Goal: Information Seeking & Learning: Learn about a topic

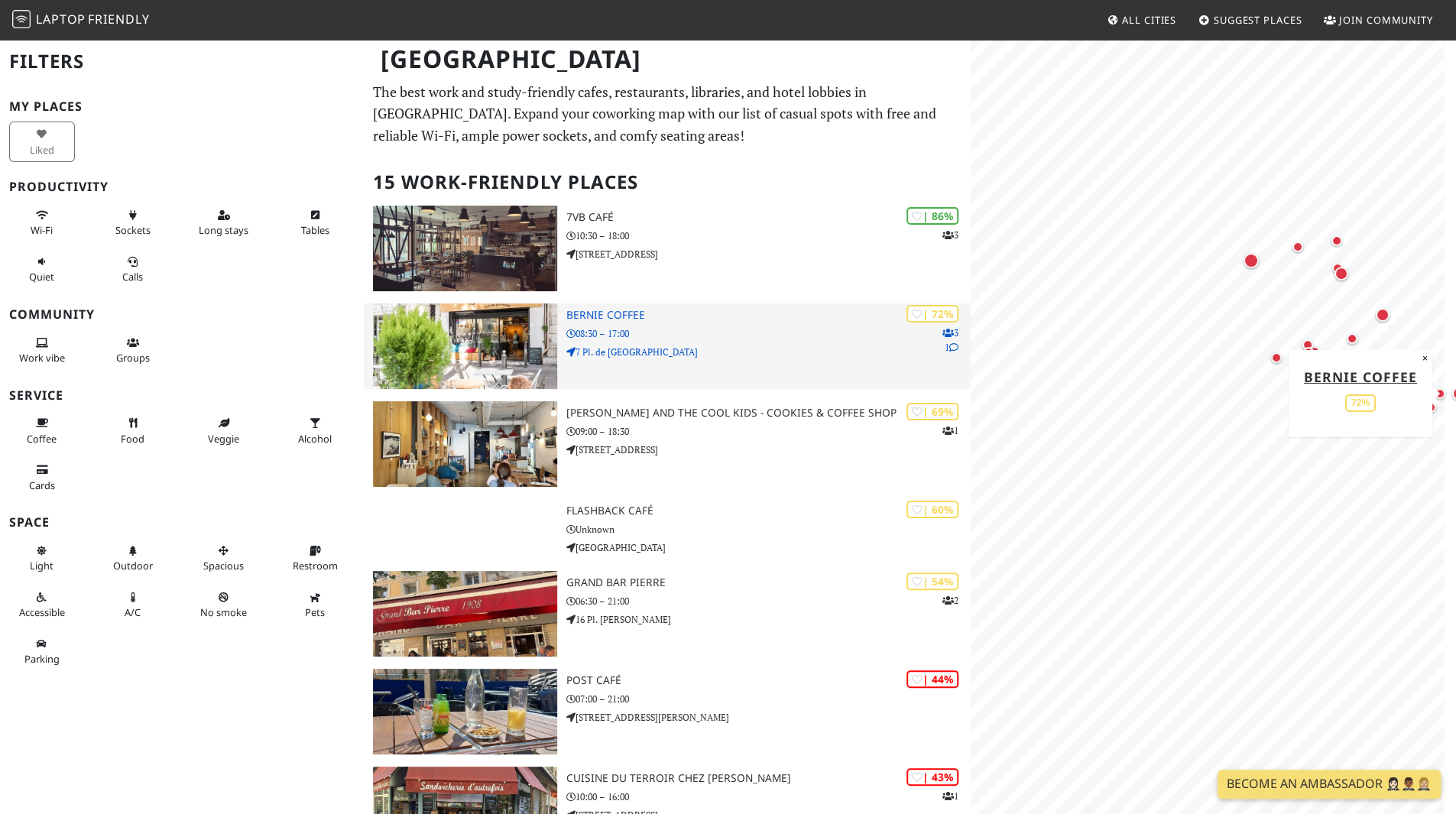
click at [778, 344] on div "| 72% 3 1 Bernie Coffee 08:30 – 17:00 7 Pl. de Rome" at bounding box center [768, 346] width 405 height 85
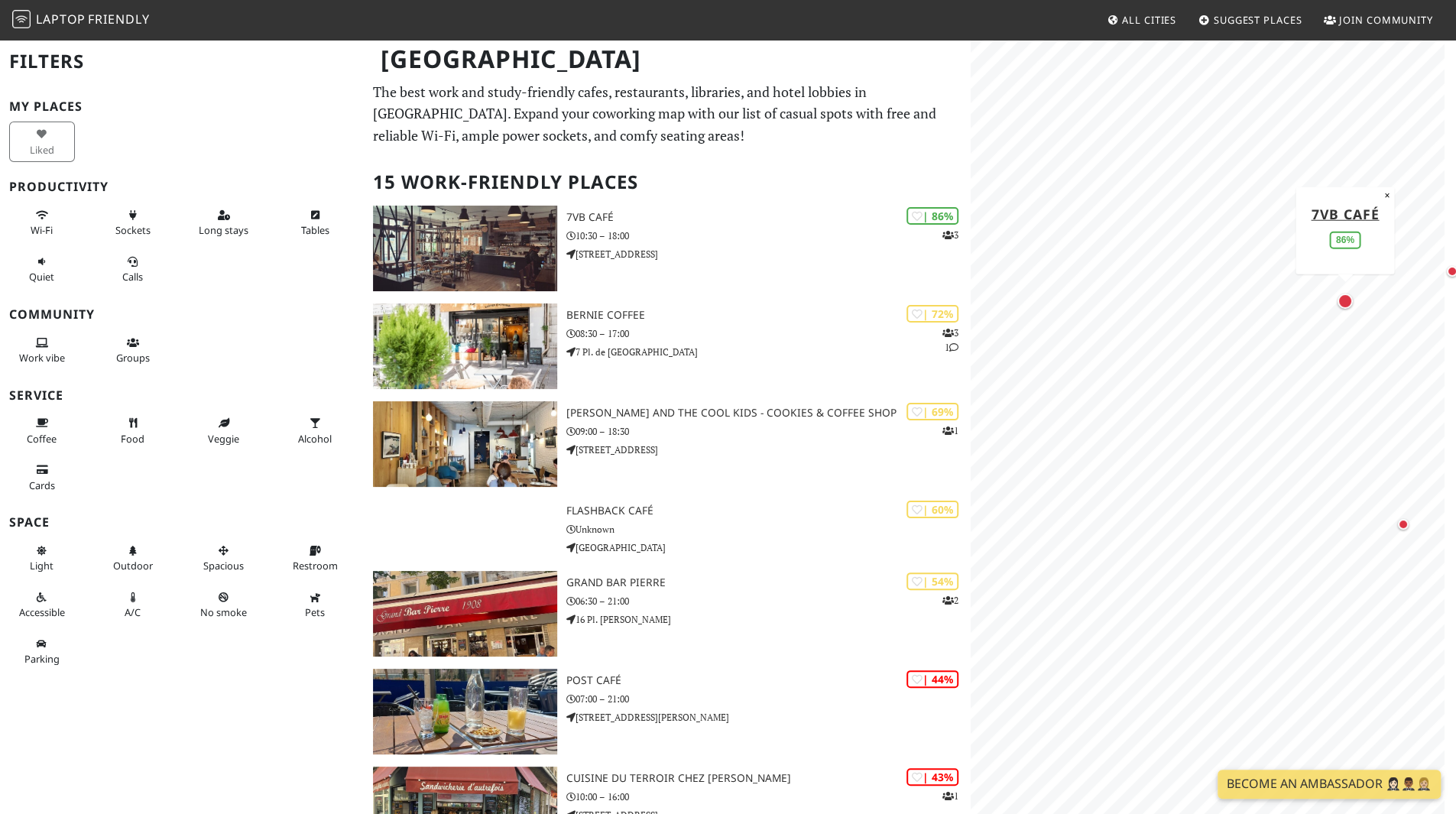
click at [1346, 310] on div "Map marker" at bounding box center [1345, 301] width 30 height 30
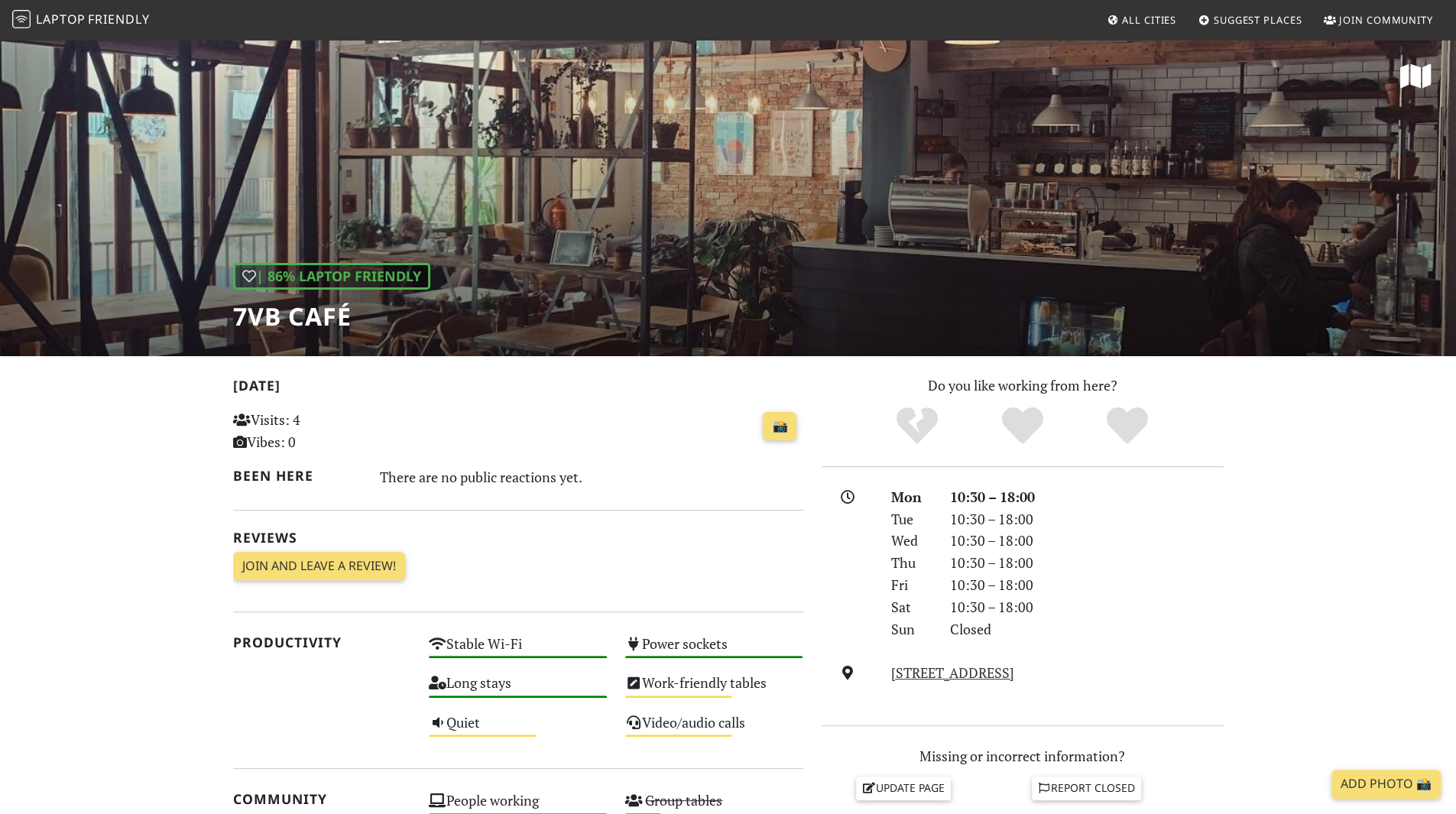
click at [662, 217] on div "| 86% Laptop Friendly 7VB Café" at bounding box center [728, 197] width 1456 height 318
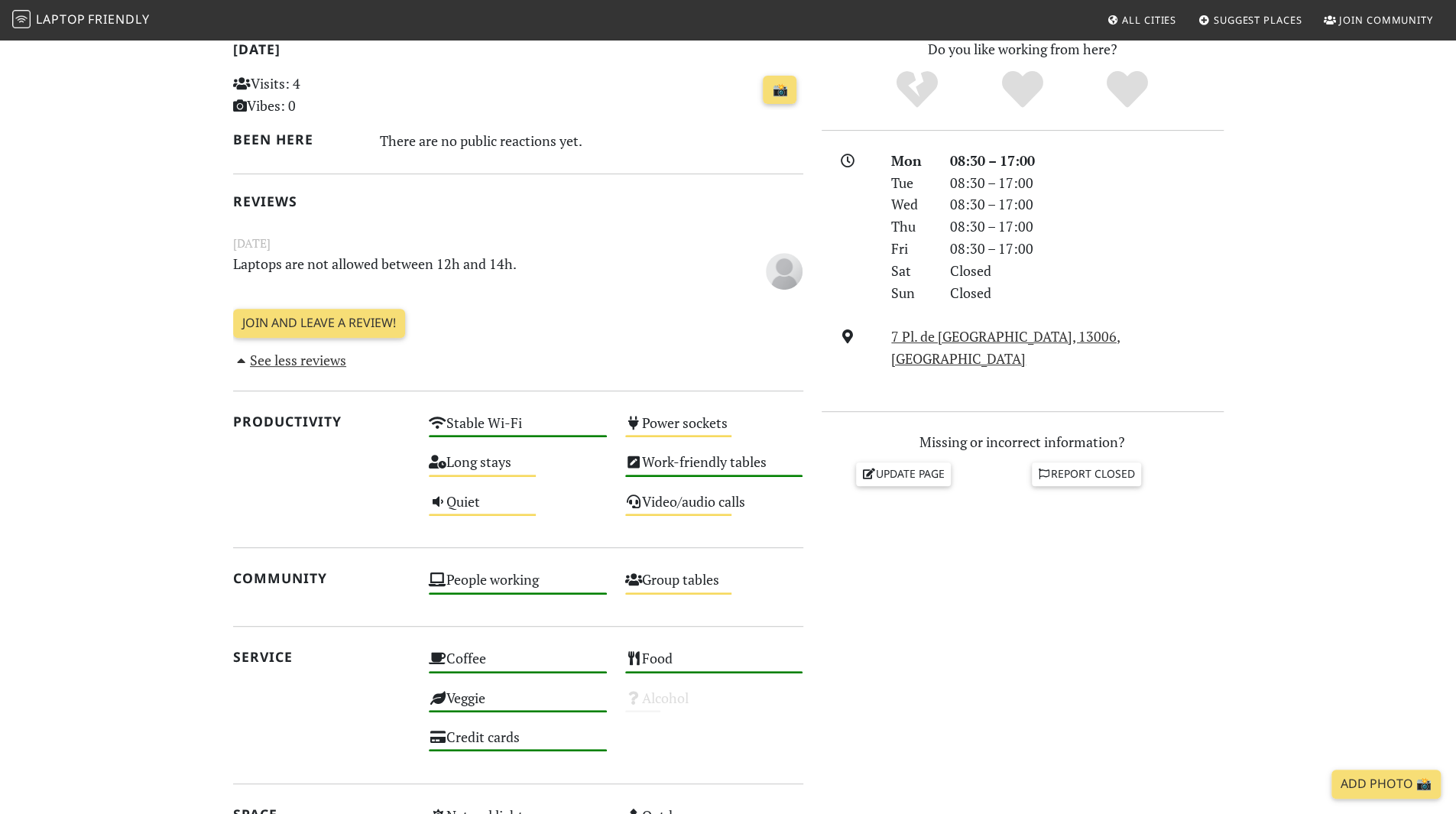
scroll to position [56, 0]
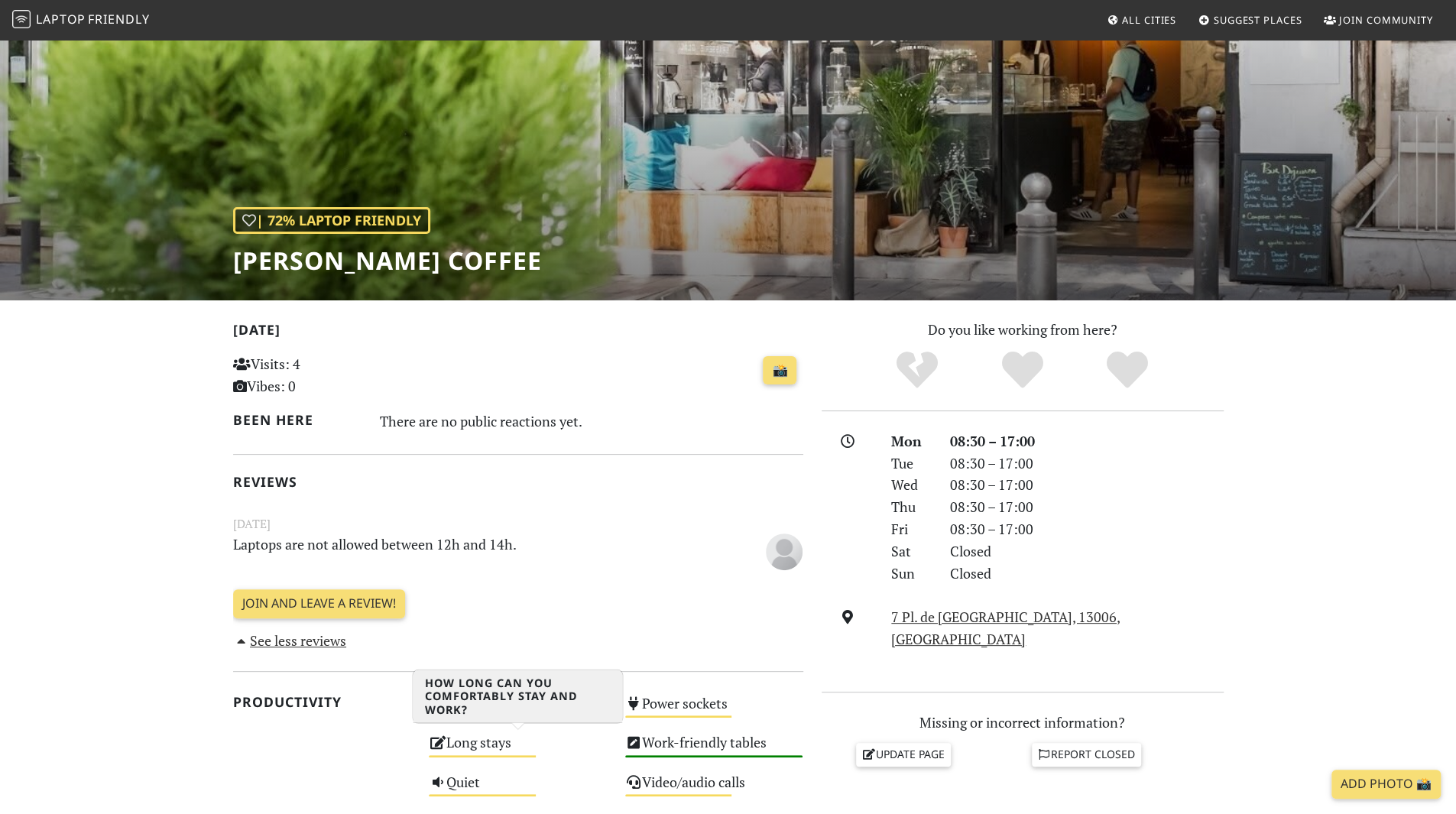
click at [511, 755] on div "Medium" at bounding box center [482, 756] width 107 height 3
